Goal: Transaction & Acquisition: Subscribe to service/newsletter

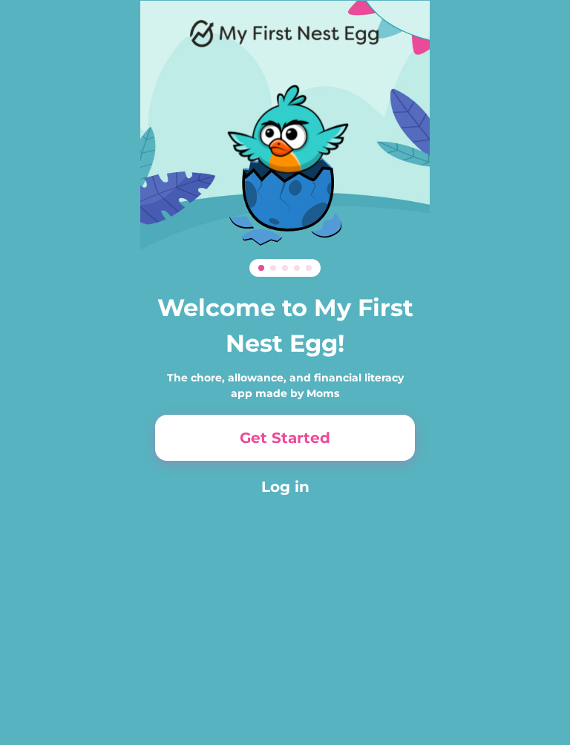
click at [360, 434] on button "Get Started" at bounding box center [285, 438] width 260 height 46
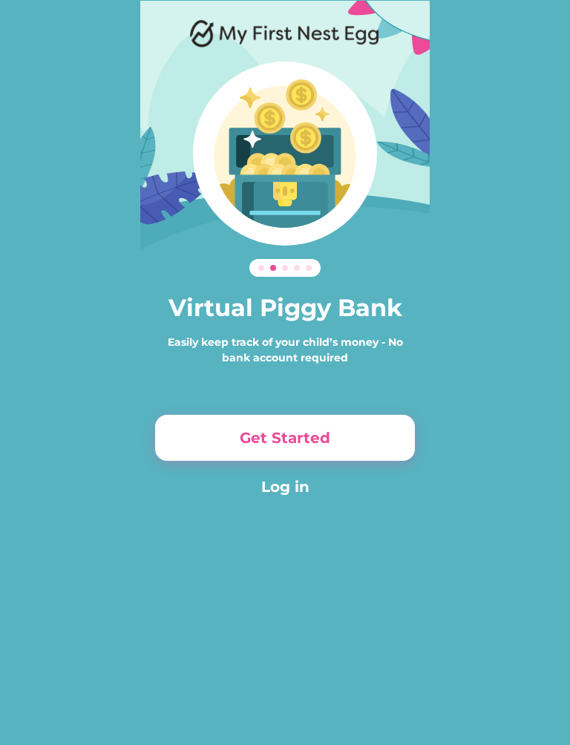
click at [367, 442] on button "Get Started" at bounding box center [285, 438] width 260 height 46
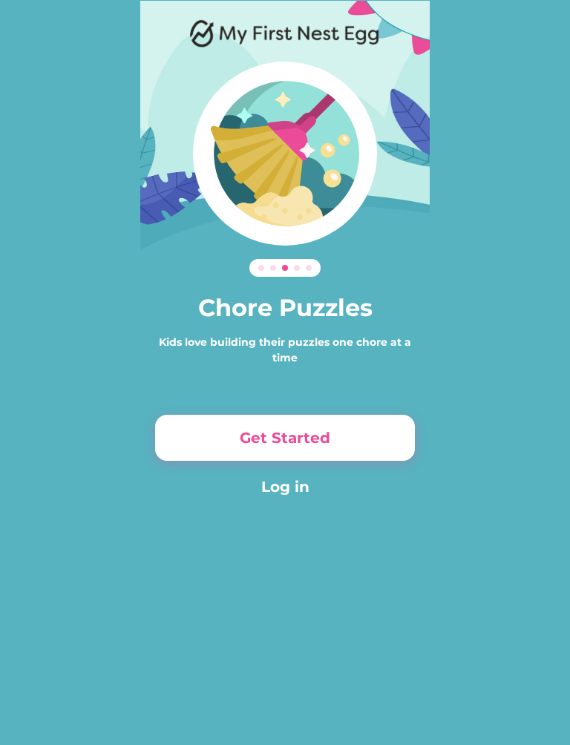
click at [369, 445] on button "Get Started" at bounding box center [285, 438] width 260 height 46
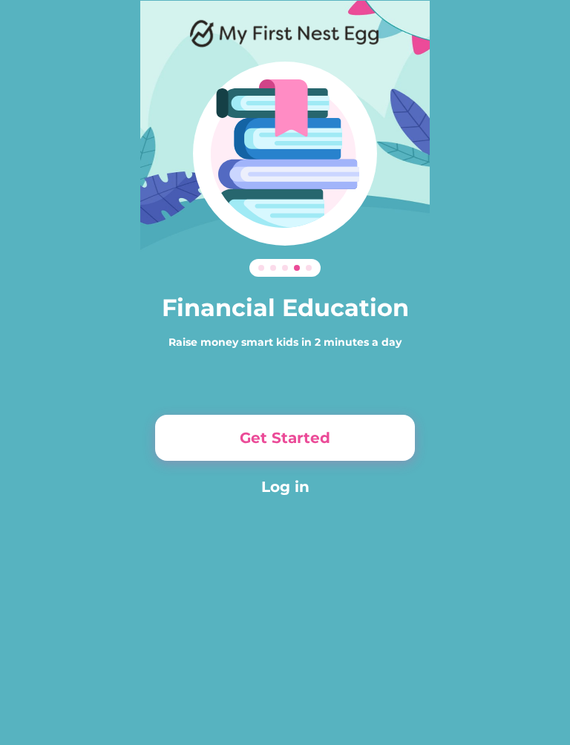
click at [387, 442] on button "Get Started" at bounding box center [285, 438] width 260 height 46
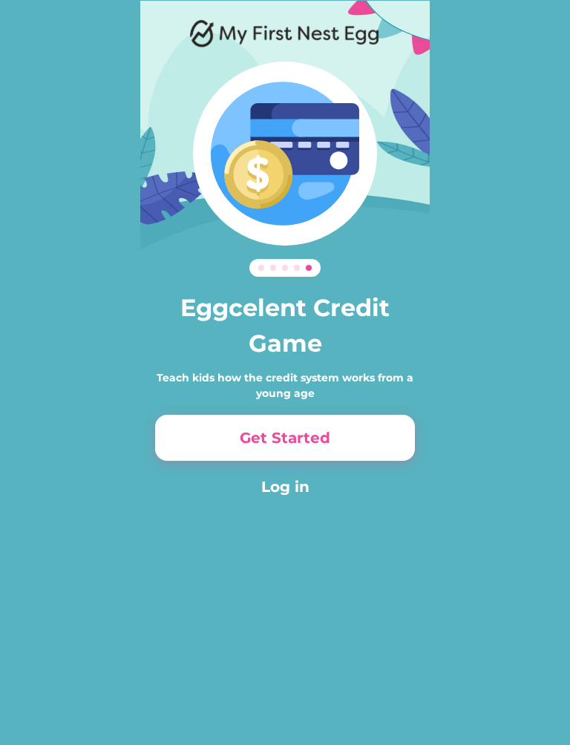
click at [390, 439] on button "Get Started" at bounding box center [285, 438] width 260 height 46
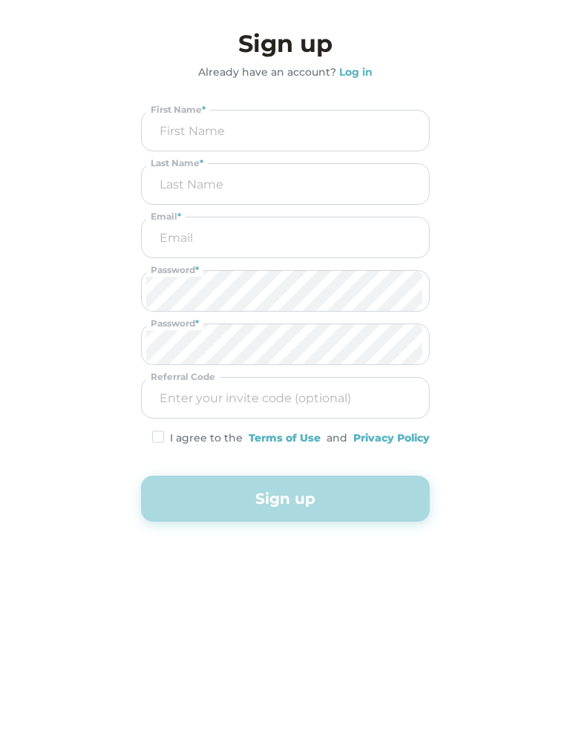
click at [403, 501] on button "Sign up" at bounding box center [285, 499] width 289 height 46
click at [398, 493] on button "Sign up" at bounding box center [285, 499] width 289 height 46
click at [330, 129] on input "input" at bounding box center [285, 131] width 278 height 40
click at [190, 138] on input "input" at bounding box center [285, 131] width 278 height 40
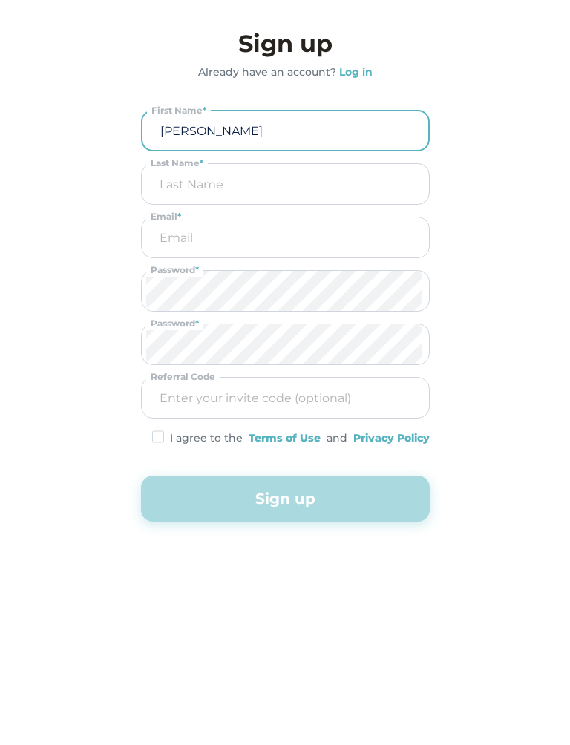
click at [248, 138] on input "input" at bounding box center [285, 130] width 277 height 39
type input "[PERSON_NAME] ."
